Goal: Complete application form: Complete application form

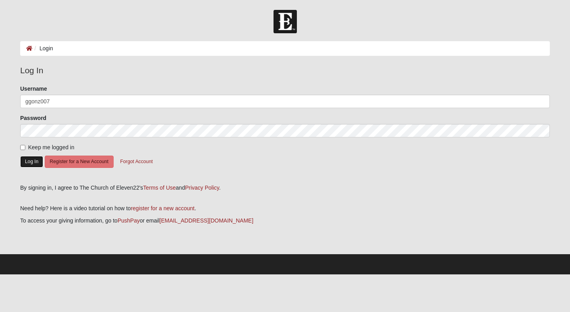
click at [31, 159] on button "Log In" at bounding box center [31, 161] width 23 height 11
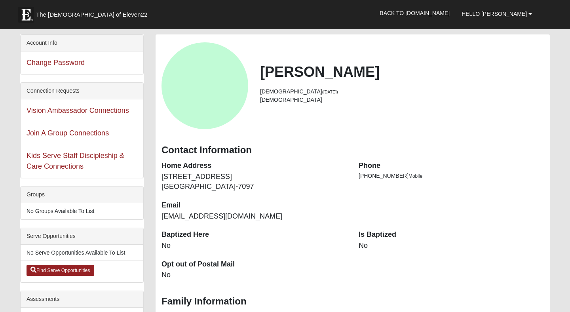
scroll to position [59, 0]
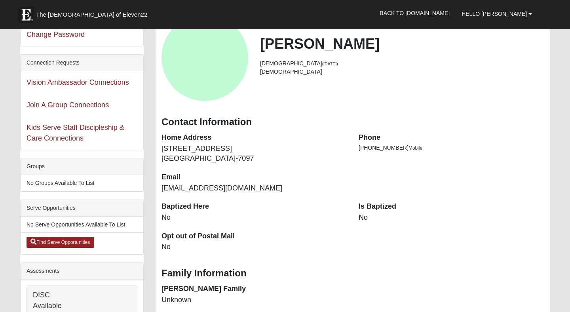
click at [50, 101] on div "Join A Group Connections" at bounding box center [82, 105] width 123 height 23
click at [49, 104] on link "Join A Group Connections" at bounding box center [68, 105] width 82 height 8
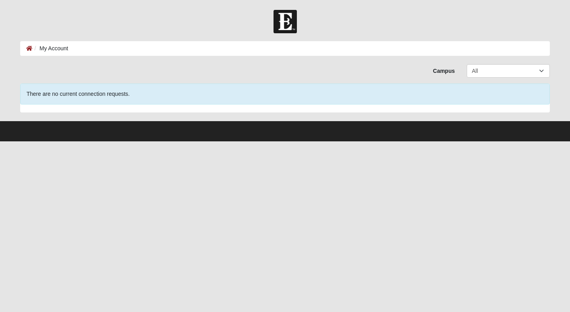
click at [54, 46] on li "My Account" at bounding box center [50, 48] width 36 height 8
click at [31, 48] on icon at bounding box center [29, 49] width 6 height 6
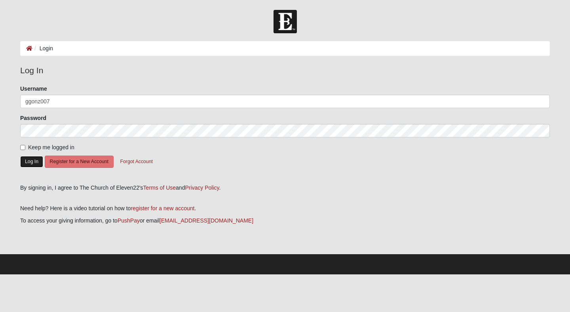
click at [30, 164] on button "Log In" at bounding box center [31, 161] width 23 height 11
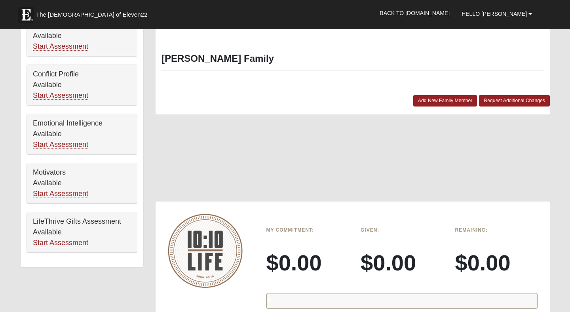
scroll to position [392, 0]
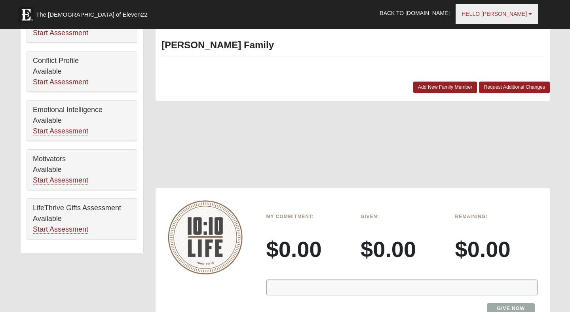
click at [524, 12] on span "Hello [PERSON_NAME]" at bounding box center [494, 14] width 65 height 6
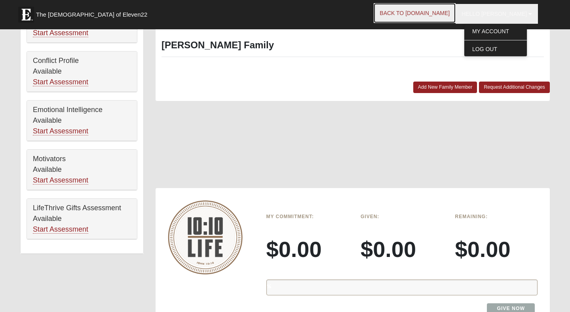
click at [433, 19] on link "Back to COE22.com" at bounding box center [415, 13] width 82 height 20
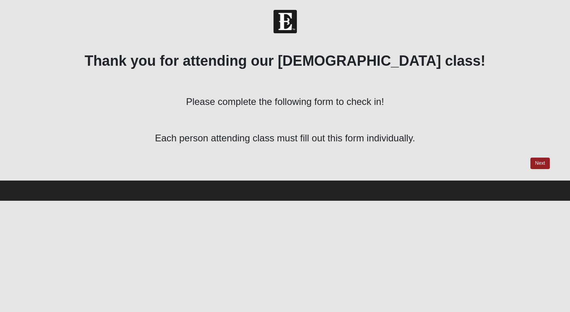
click at [535, 156] on div "Thank you for attending our [DEMOGRAPHIC_DATA] class! Please complete the follo…" at bounding box center [285, 110] width 530 height 117
click at [536, 161] on link "Next" at bounding box center [539, 163] width 19 height 11
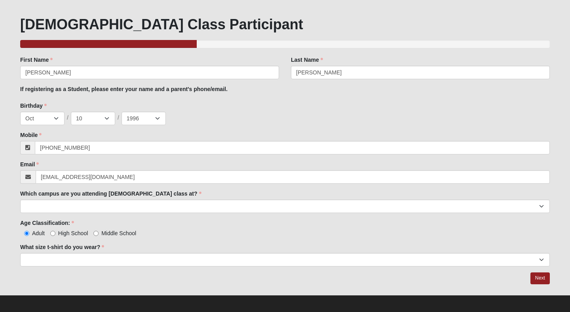
scroll to position [40, 0]
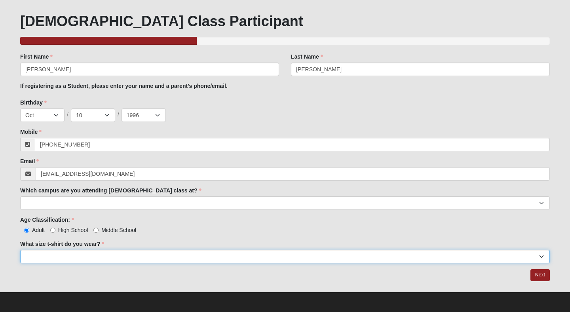
click at [180, 256] on select "Small Medium Large XL 2XL 3XL" at bounding box center [285, 256] width 530 height 13
select select "Small"
click option "Small" at bounding box center [0, 0] width 0 height 0
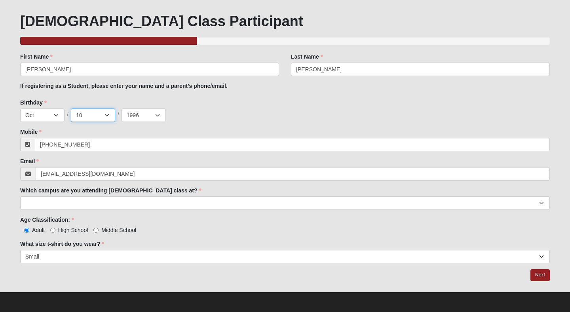
select select "9"
click option "9" at bounding box center [0, 0] width 0 height 0
click at [230, 106] on div "Birthday Jan Feb Mar Apr May Jun [DATE] Aug Sep Oct Nov [DATE] 2 3 4 5 6 7 8 9 …" at bounding box center [285, 110] width 530 height 23
click at [546, 272] on link "Next" at bounding box center [539, 274] width 19 height 11
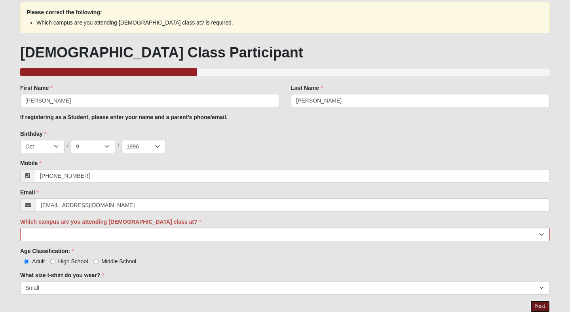
scroll to position [0, 0]
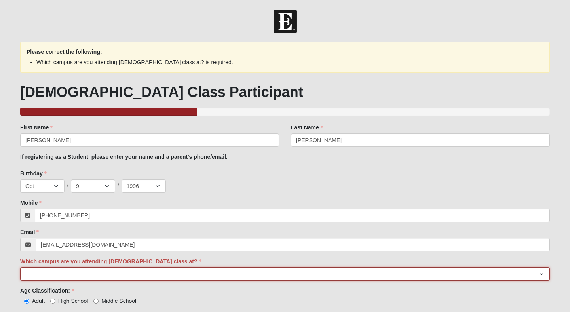
click at [418, 277] on select "Arlington Baymeadows Eleven22 Online [PERSON_NAME][GEOGRAPHIC_DATA] Jesup [GEOG…" at bounding box center [285, 273] width 530 height 13
select select "14"
click option "NONE" at bounding box center [0, 0] width 0 height 0
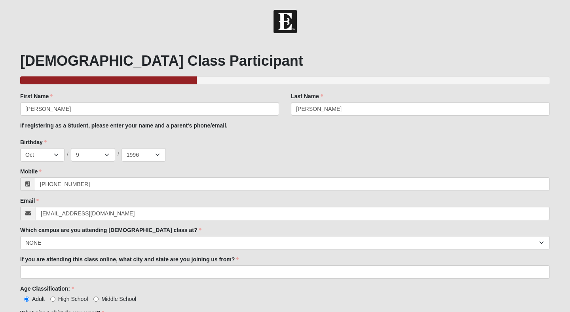
scroll to position [69, 0]
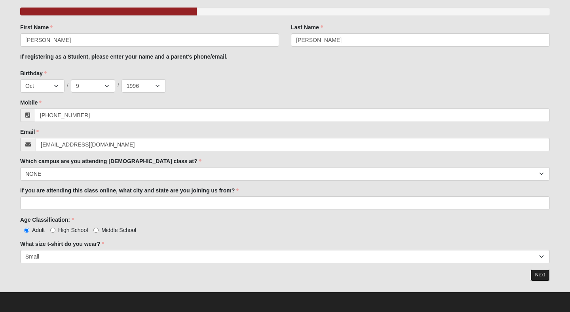
click at [544, 275] on link "Next" at bounding box center [539, 274] width 19 height 11
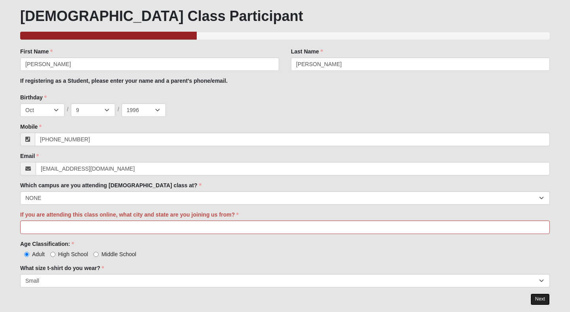
scroll to position [80, 0]
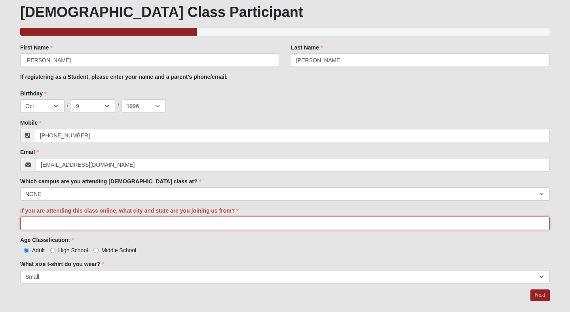
click at [285, 226] on input "If you are attending this class online, what city and state are you joining us …" at bounding box center [285, 223] width 530 height 13
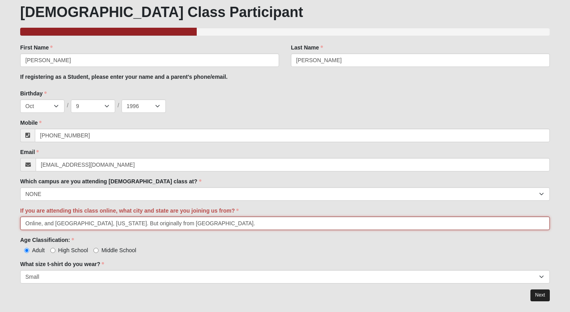
type input "Online, and [GEOGRAPHIC_DATA], [US_STATE]. But originally from [GEOGRAPHIC_DATA…"
click at [545, 296] on link "Next" at bounding box center [539, 294] width 19 height 11
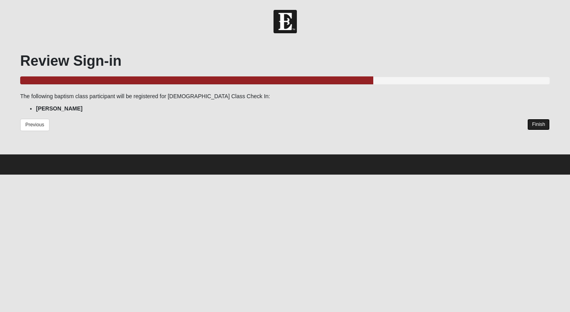
click at [545, 127] on link "Finish" at bounding box center [538, 124] width 23 height 11
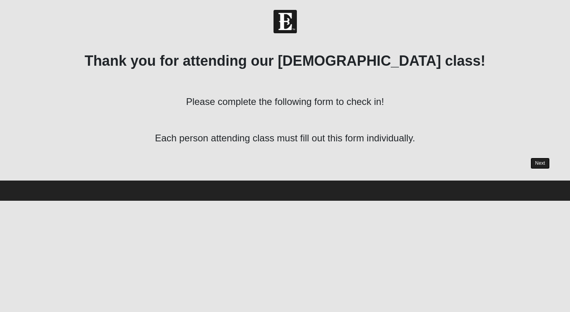
click at [539, 163] on link "Next" at bounding box center [539, 163] width 19 height 11
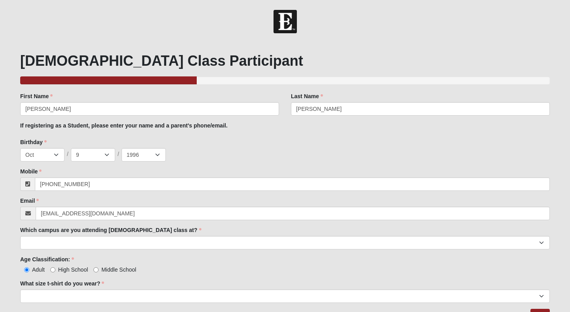
click at [287, 32] on img at bounding box center [285, 21] width 23 height 23
